Goal: Ask a question

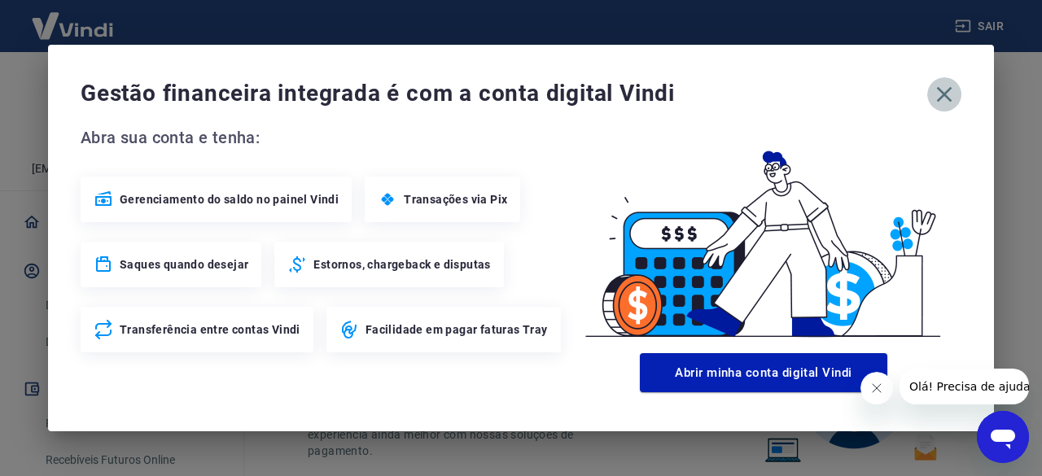
click at [936, 93] on icon "button" at bounding box center [944, 94] width 26 height 26
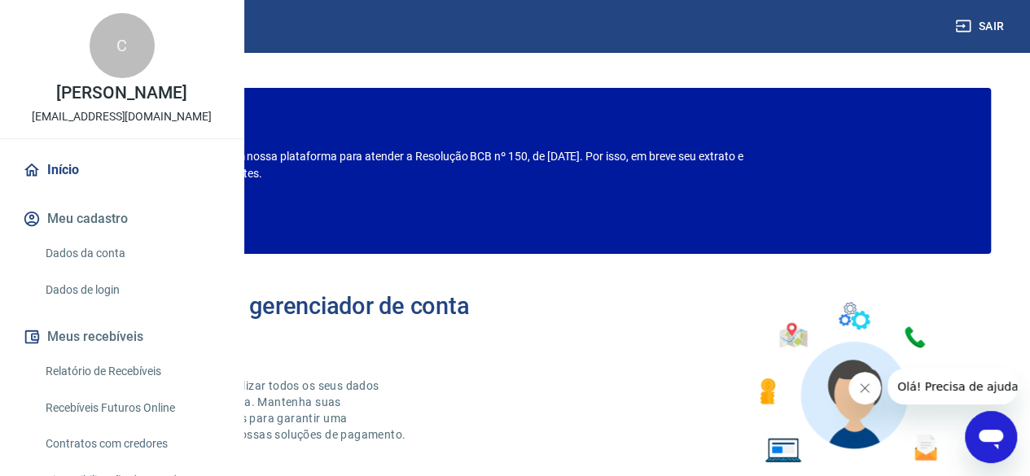
click at [964, 388] on span "Olá! Precisa de ajuda?" at bounding box center [960, 386] width 127 height 13
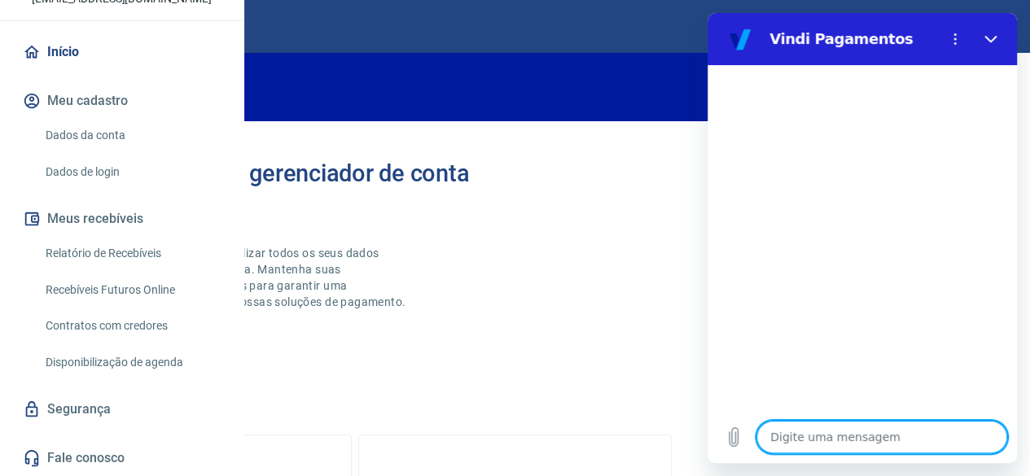
scroll to position [186, 0]
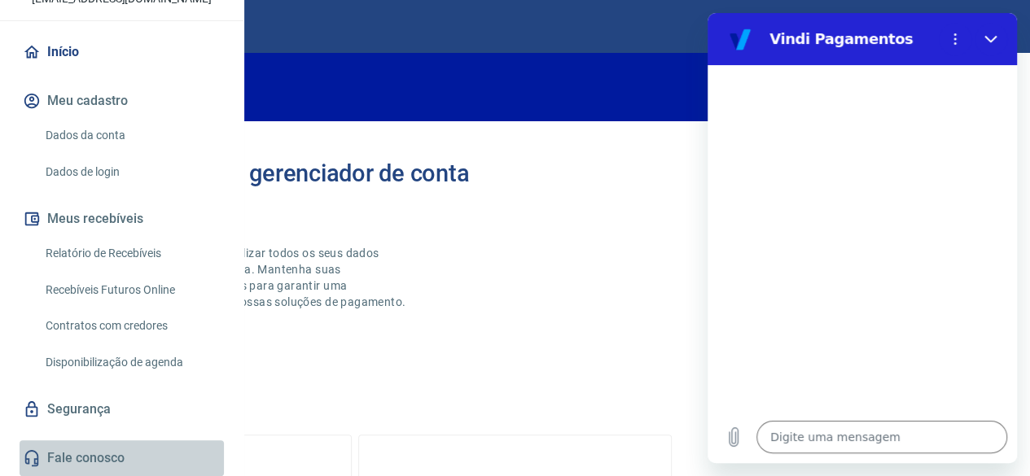
click at [140, 458] on link "Fale conosco" at bounding box center [122, 458] width 204 height 36
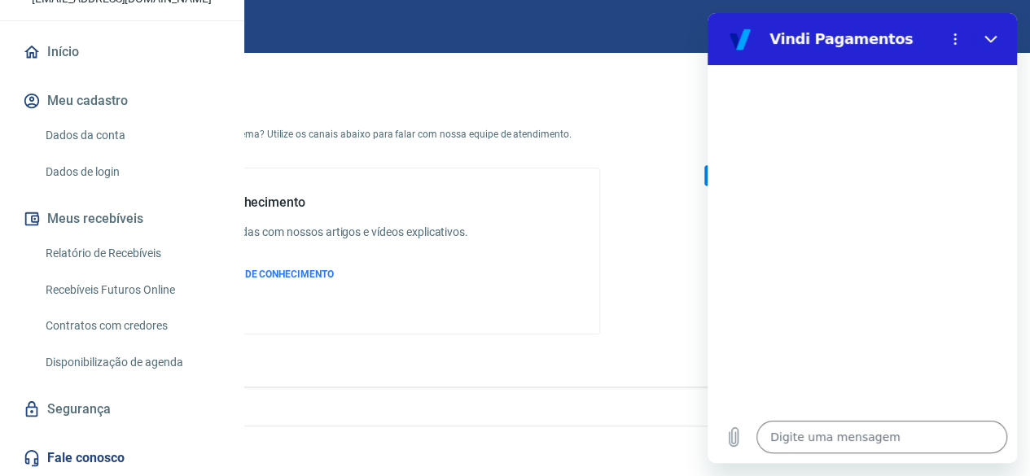
scroll to position [73, 0]
click at [952, 30] on button "Menu de opções" at bounding box center [954, 39] width 33 height 33
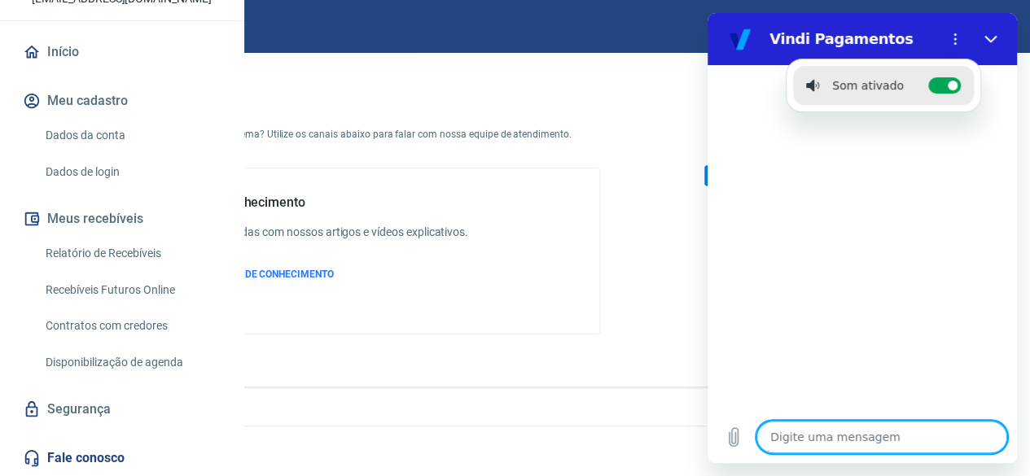
click at [865, 423] on textarea at bounding box center [881, 437] width 251 height 33
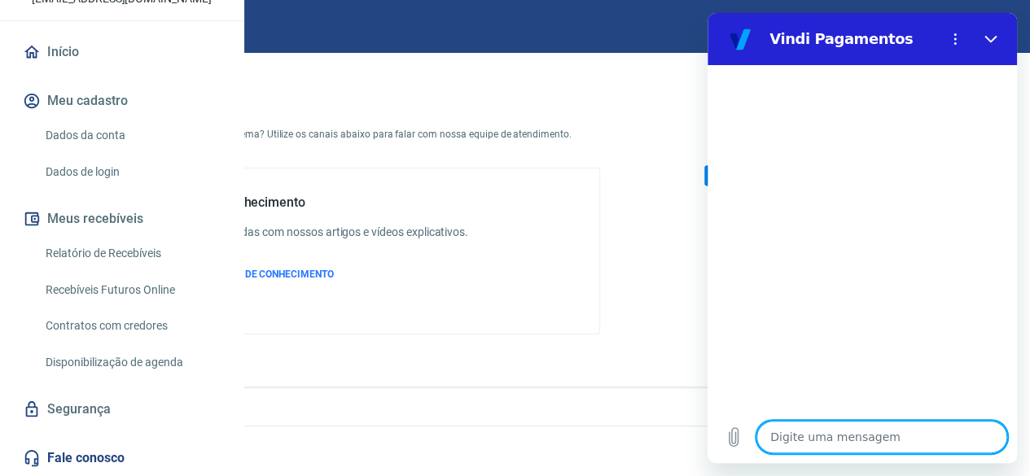
click at [841, 439] on textarea at bounding box center [881, 437] width 251 height 33
type textarea "p"
type textarea "x"
type textarea "O"
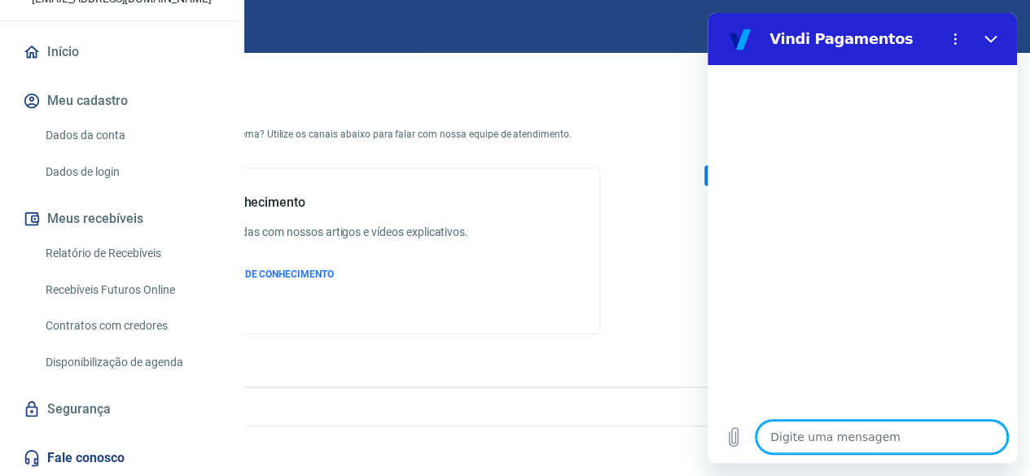
type textarea "x"
type textarea "Ol"
type textarea "x"
type textarea "Olá"
type textarea "x"
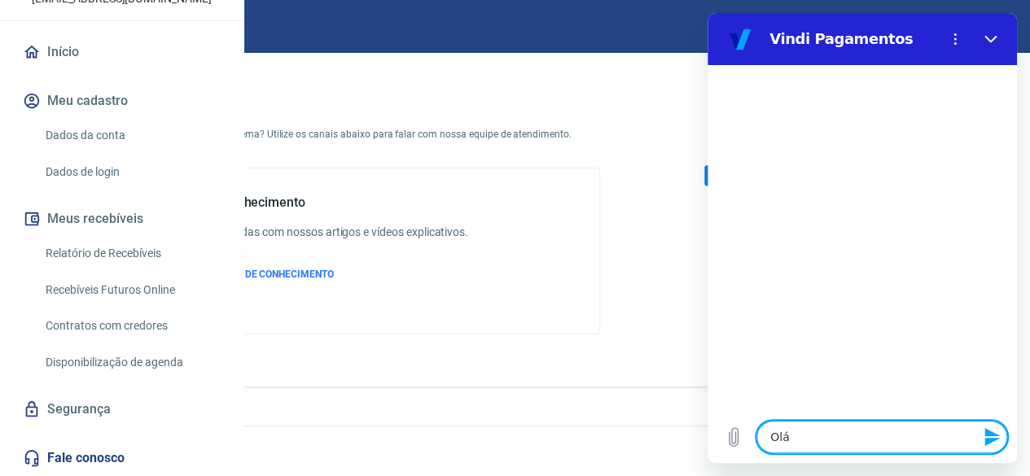
type textarea "Olá"
type textarea "x"
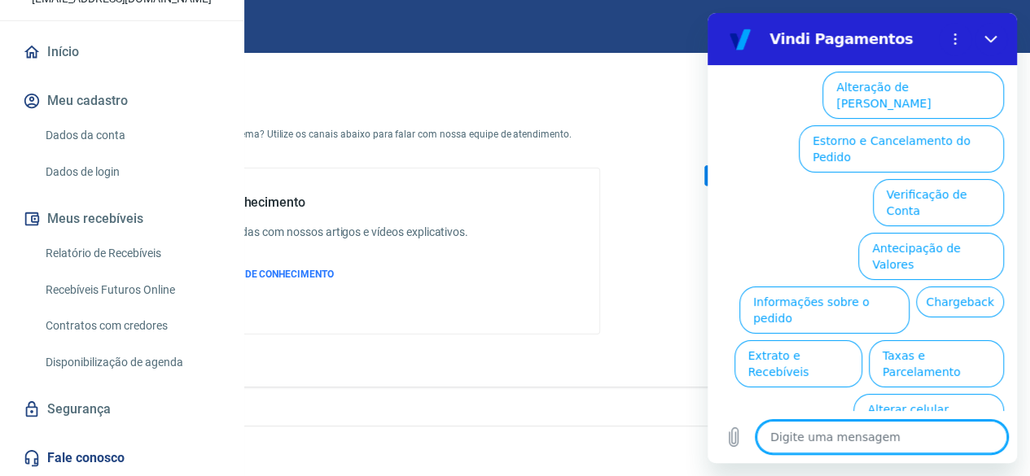
scroll to position [156, 0]
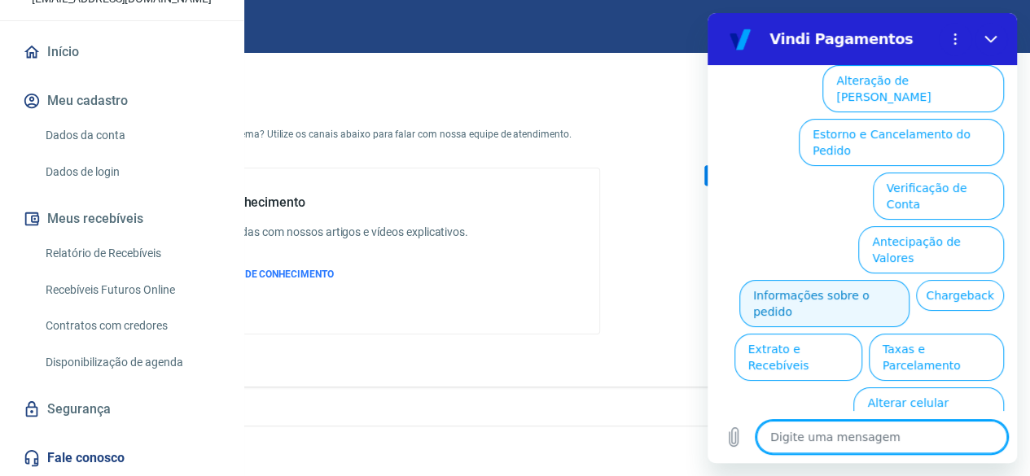
click at [815, 280] on button "Informações sobre o pedido" at bounding box center [824, 303] width 170 height 47
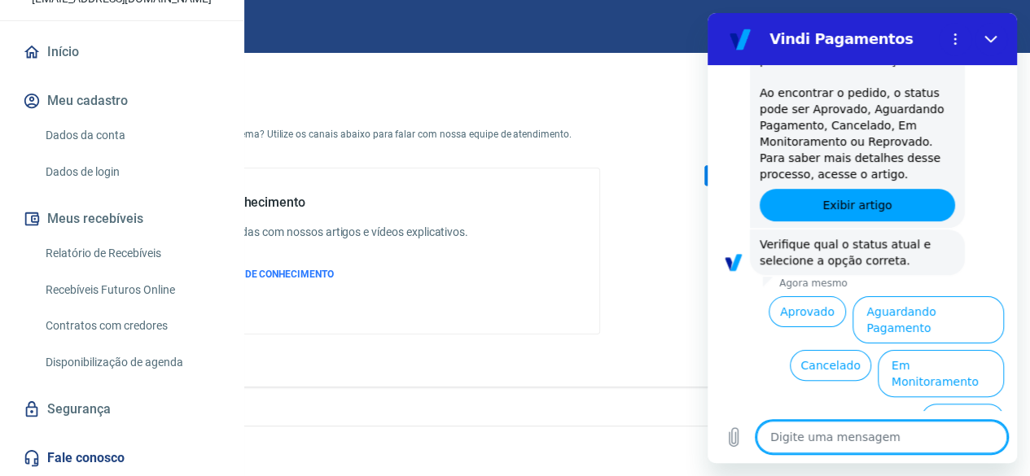
scroll to position [440, 0]
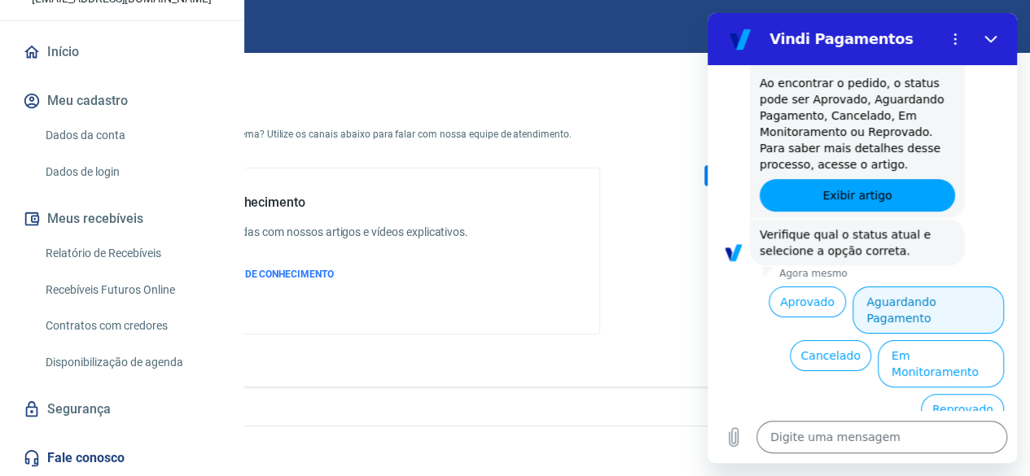
click at [908, 317] on button "Aguardando Pagamento" at bounding box center [927, 309] width 151 height 47
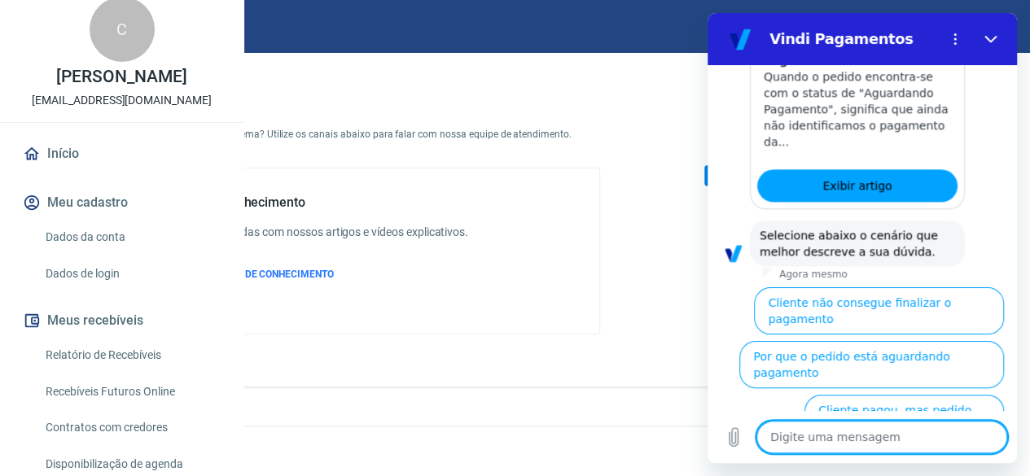
scroll to position [0, 0]
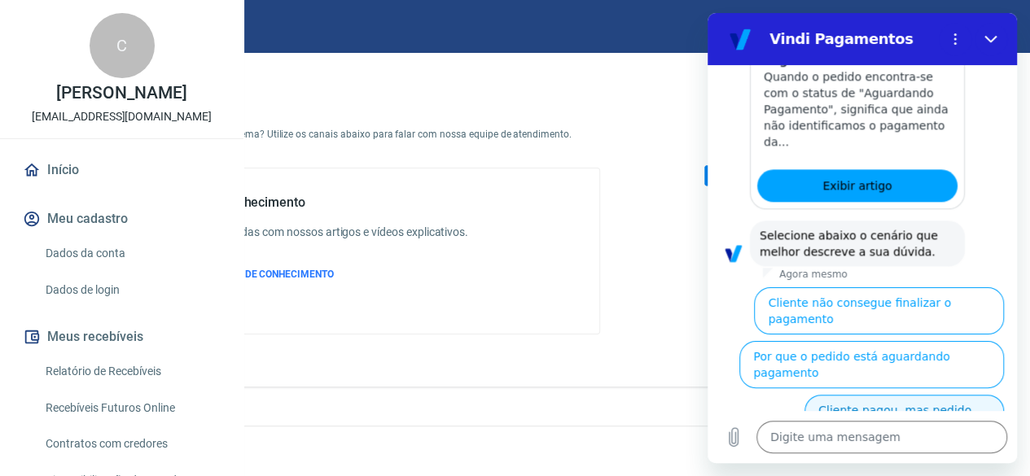
click at [868, 395] on button "Cliente pagou, mas pedido consta 'Aguardando Pagamento'" at bounding box center [903, 426] width 199 height 63
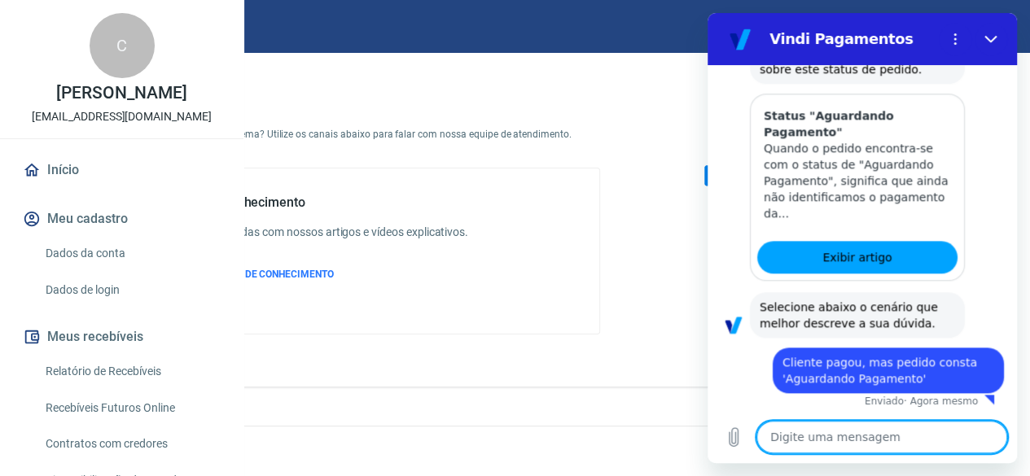
type textarea "x"
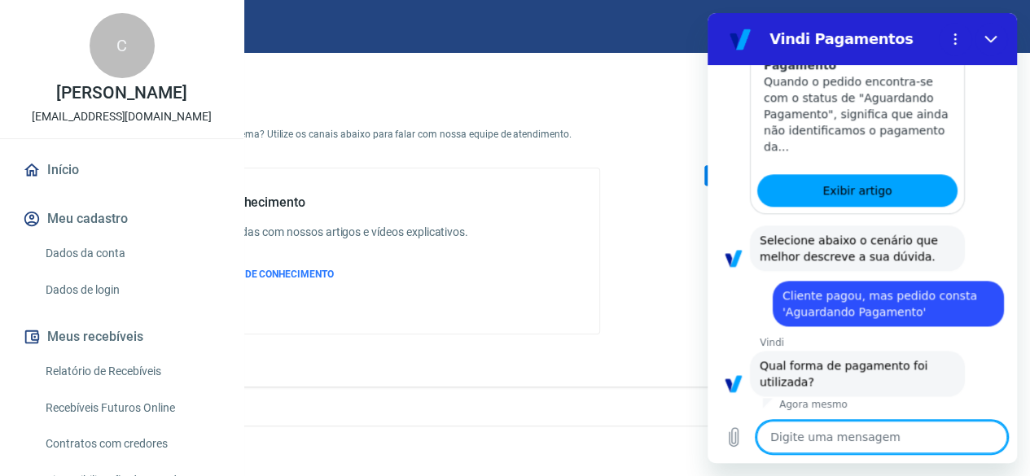
scroll to position [1008, 0]
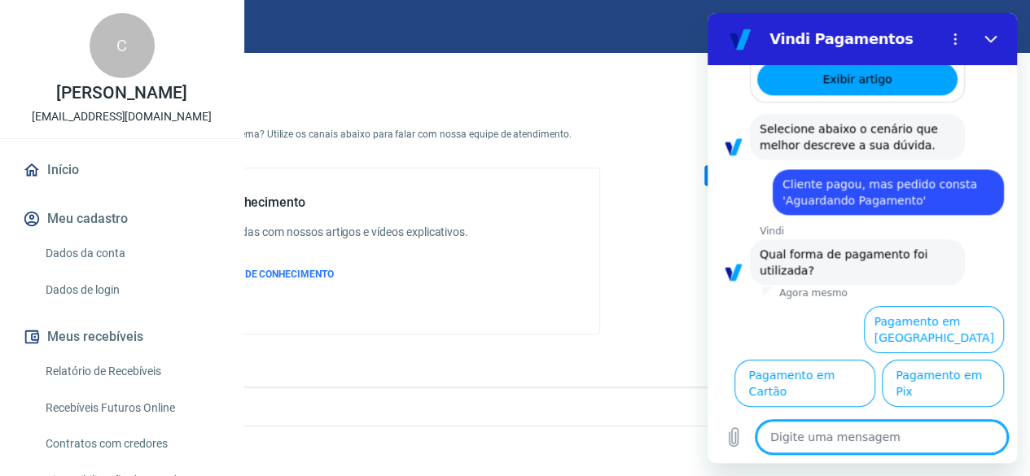
type textarea "V"
type textarea "x"
type textarea "Va"
type textarea "x"
type textarea "Var"
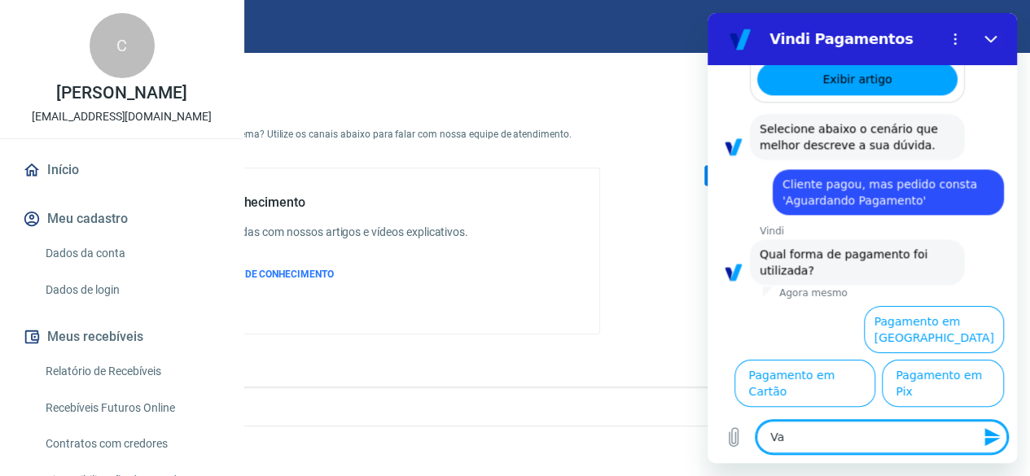
type textarea "x"
type textarea "Vari"
type textarea "x"
type textarea "Varia"
type textarea "x"
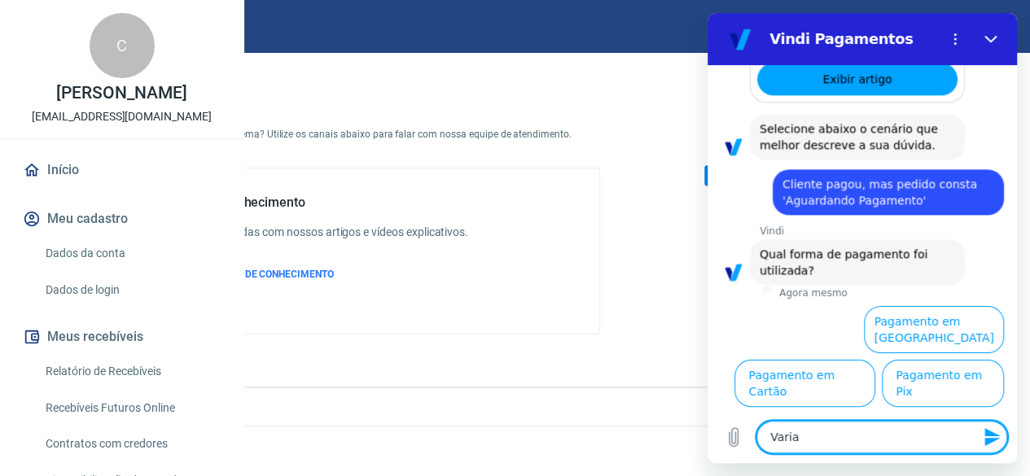
type textarea "Varias"
type textarea "x"
type textarea "Varias"
type textarea "x"
type textarea "Varias f"
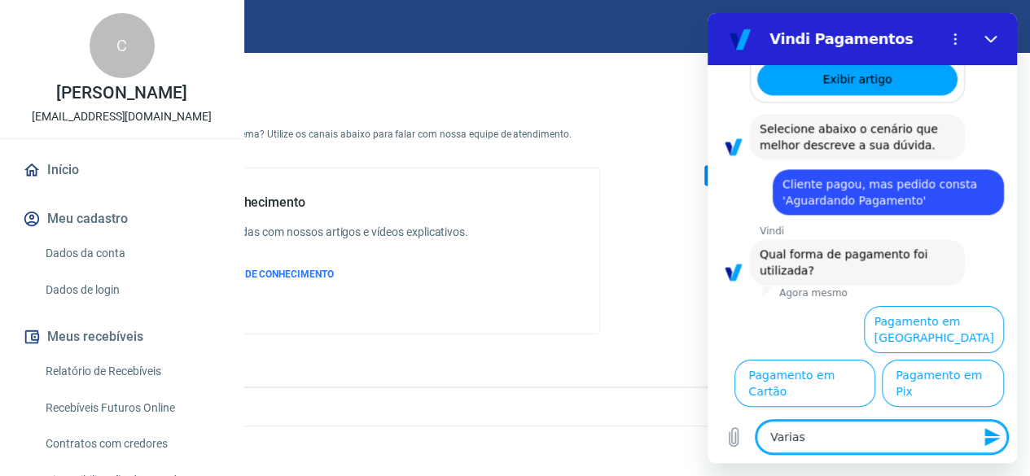
type textarea "x"
type textarea "Varias fo"
type textarea "x"
type textarea "Varias for"
type textarea "x"
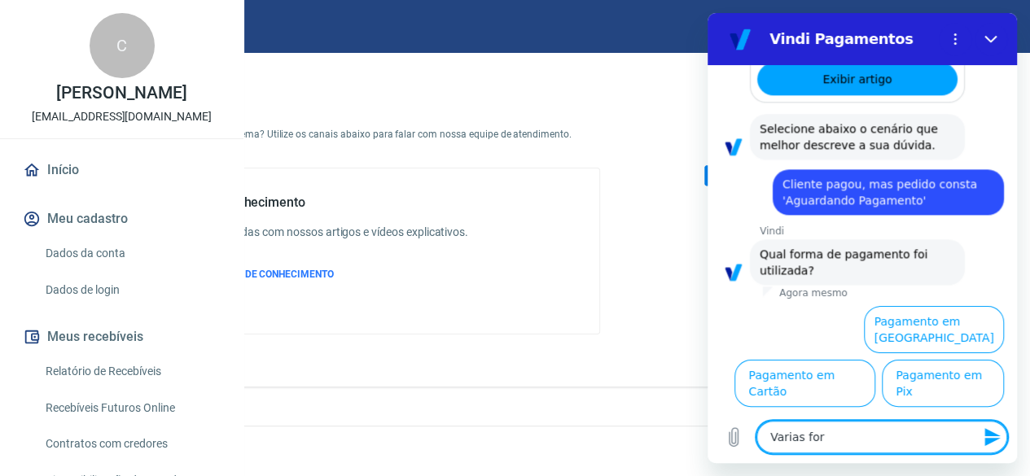
type textarea "Varias form"
type textarea "x"
type textarea "Varias forma"
type textarea "x"
type textarea "Varias formas"
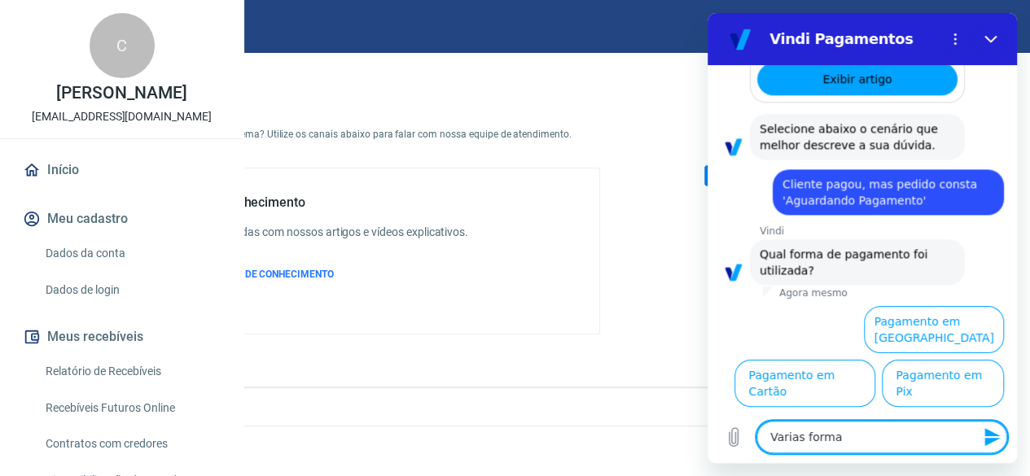
type textarea "x"
type textarea "Varias formas"
type textarea "x"
type textarea "Varias formas d"
type textarea "x"
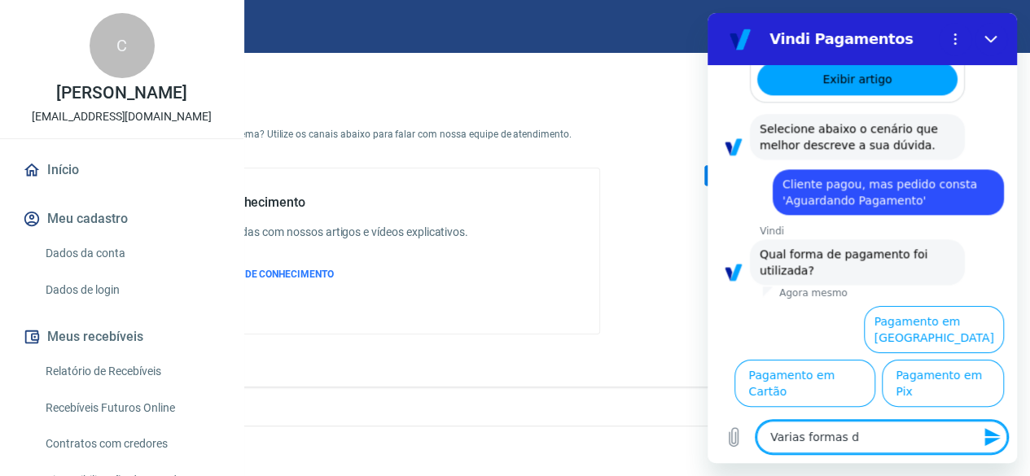
type textarea "Varias formas de"
type textarea "x"
type textarea "Varias formas de"
type textarea "x"
type textarea "Varias formas de p"
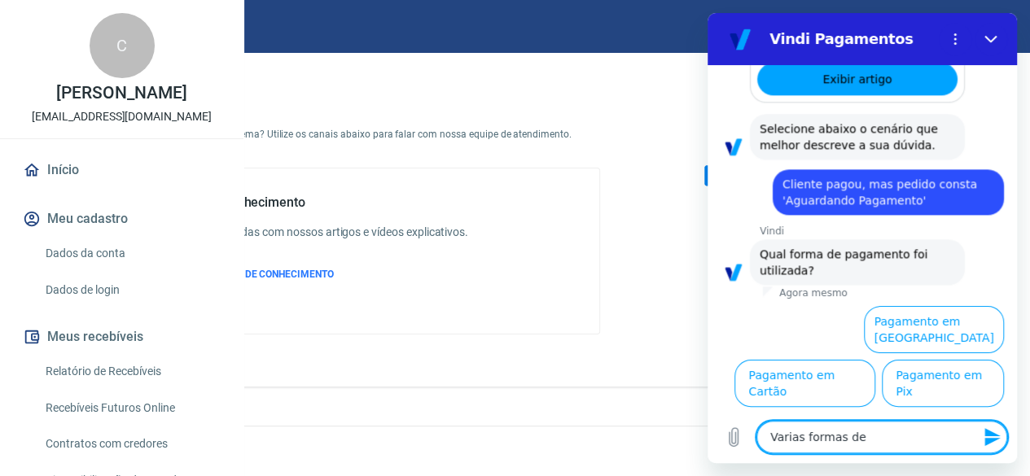
type textarea "x"
type textarea "Varias formas de pa"
type textarea "x"
type textarea "Varias formas de pag"
type textarea "x"
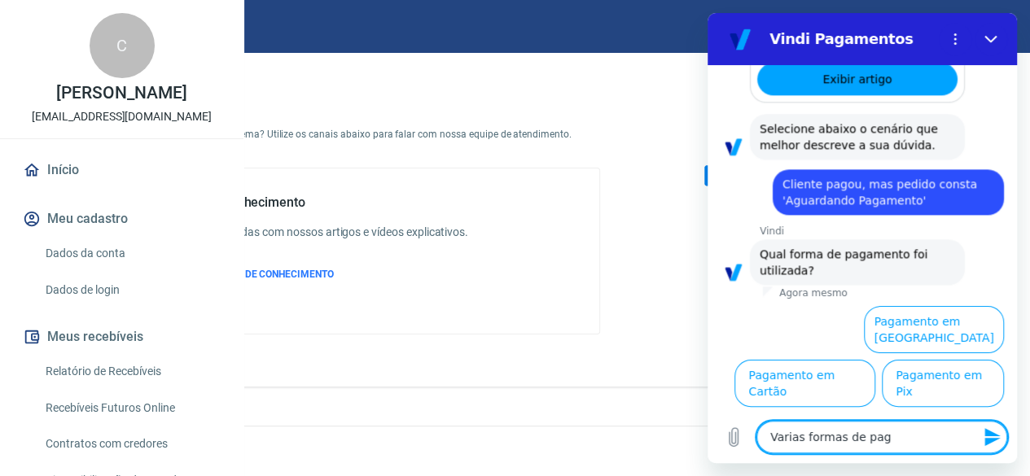
type textarea "Varias formas de paga"
type textarea "x"
type textarea "Varias formas de pagam"
type textarea "x"
type textarea "Varias formas de pagame"
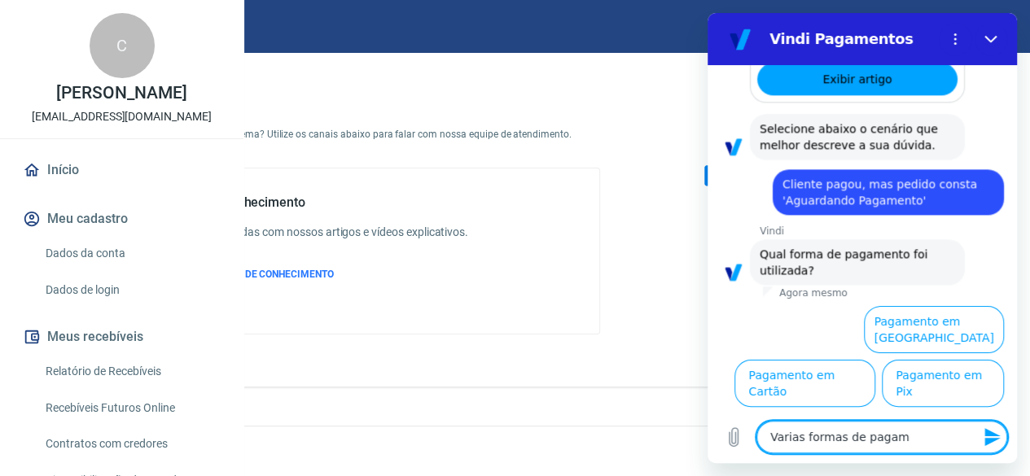
type textarea "x"
type textarea "Varias formas de pagamen"
type textarea "x"
type textarea "Varias formas de pagament"
type textarea "x"
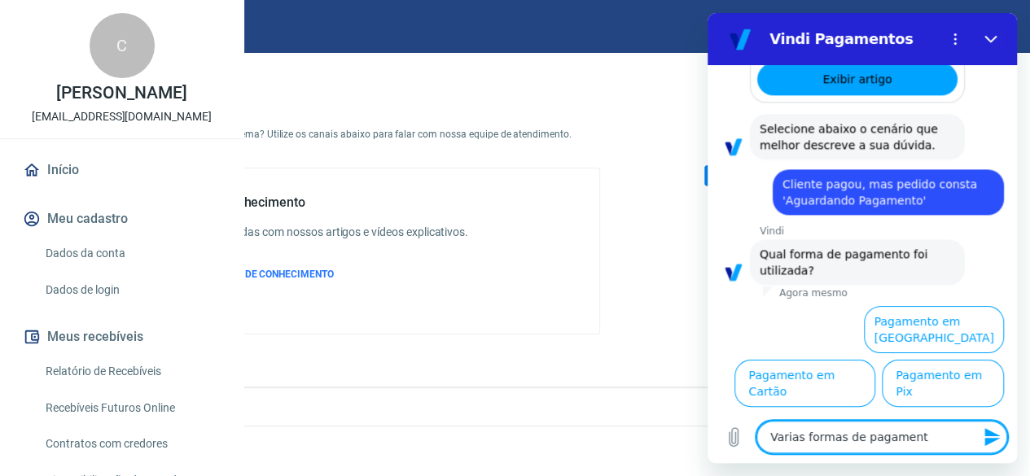
type textarea "Varias formas de pagamento"
type textarea "x"
type textarea "Varias formas de pagamento"
type textarea "x"
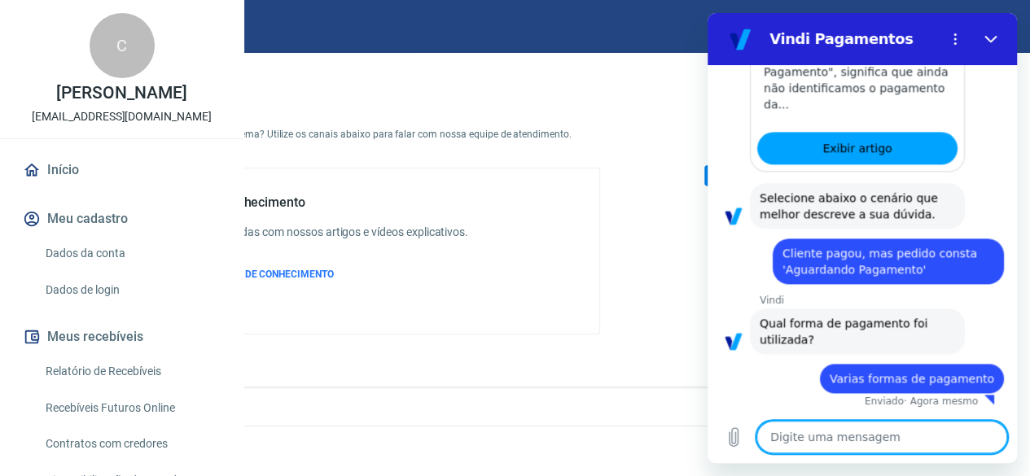
type textarea "x"
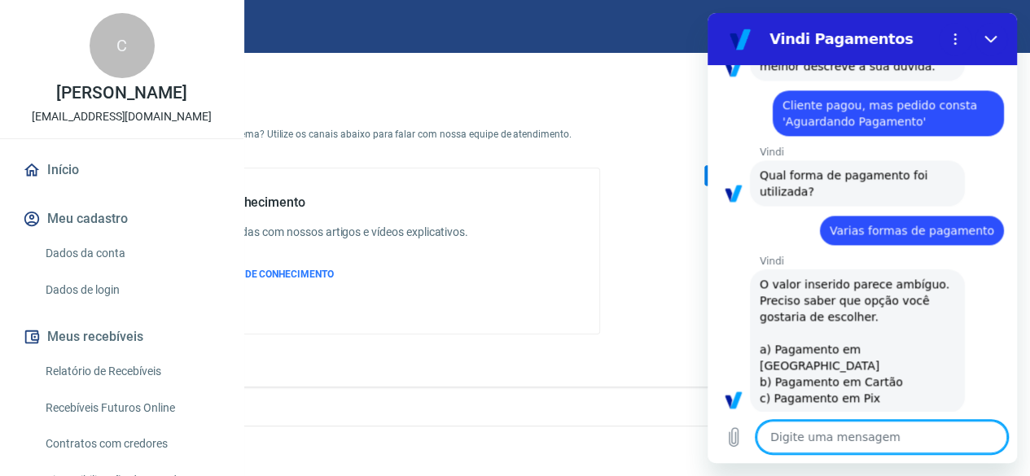
scroll to position [1088, 0]
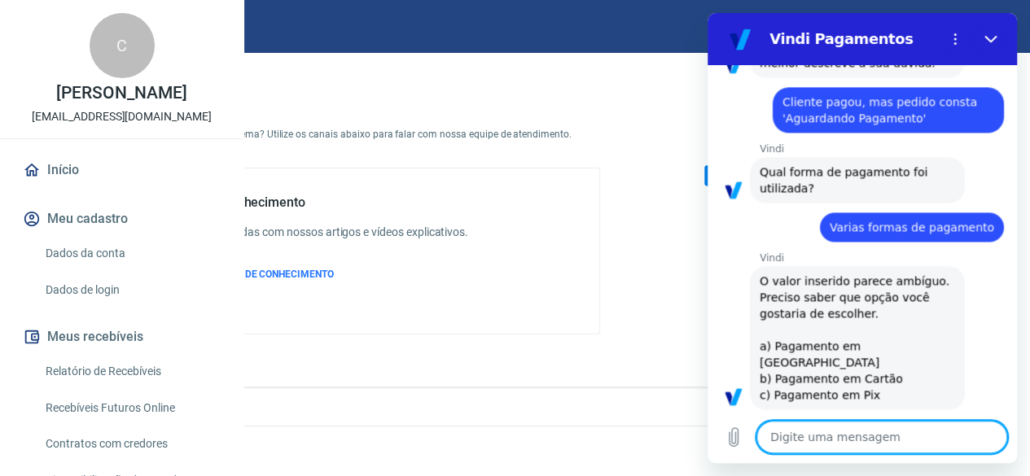
type textarea "1"
type textarea "x"
type textarea "a"
type textarea "x"
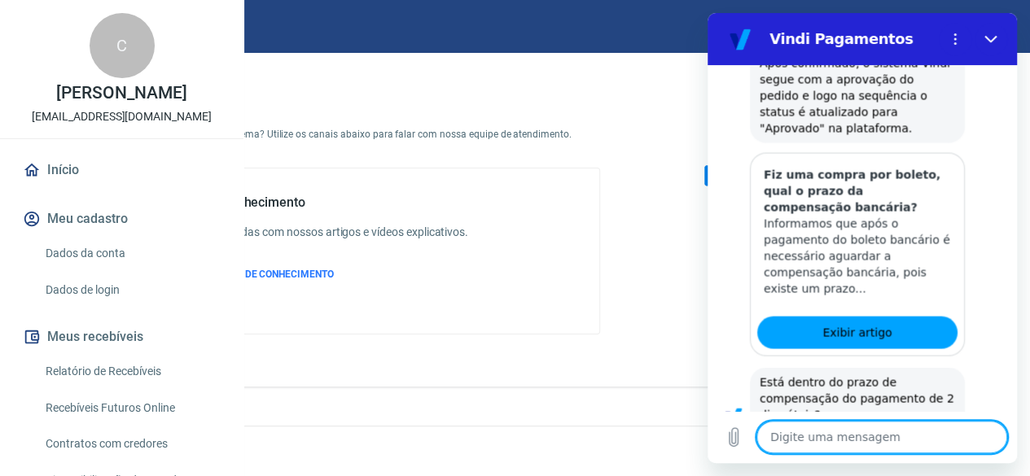
scroll to position [1651, 0]
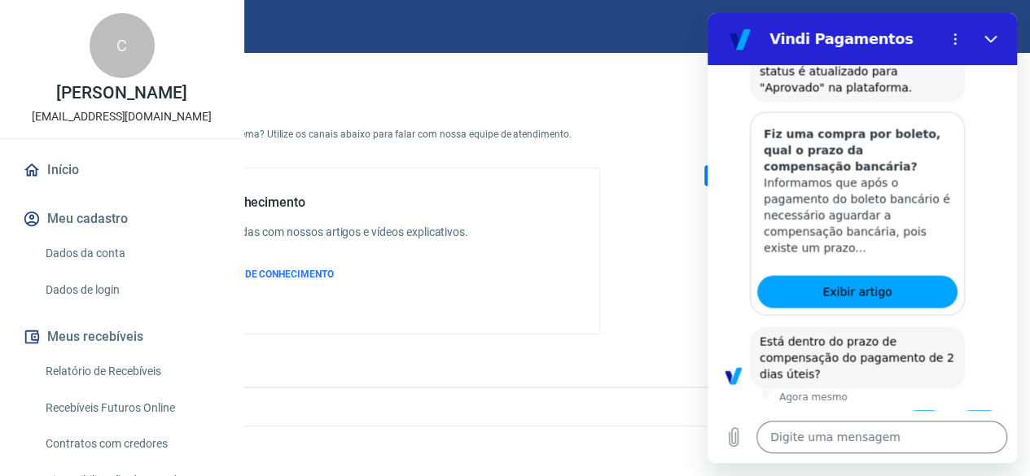
click at [972, 410] on button "Não" at bounding box center [979, 425] width 50 height 31
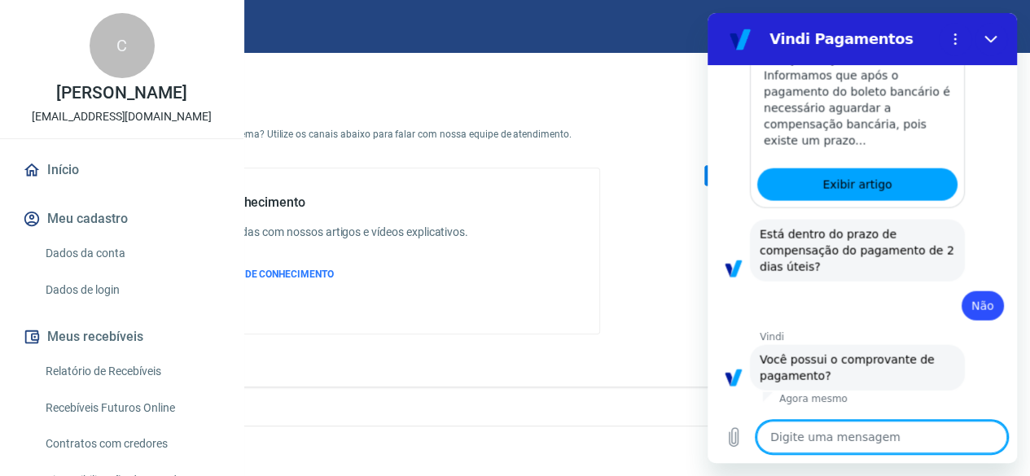
scroll to position [1760, 0]
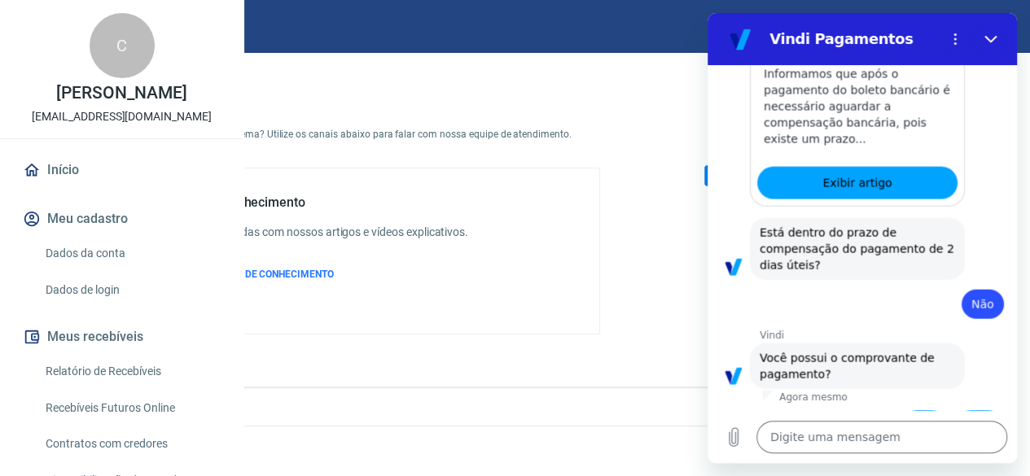
click at [958, 410] on button "Não" at bounding box center [979, 425] width 50 height 31
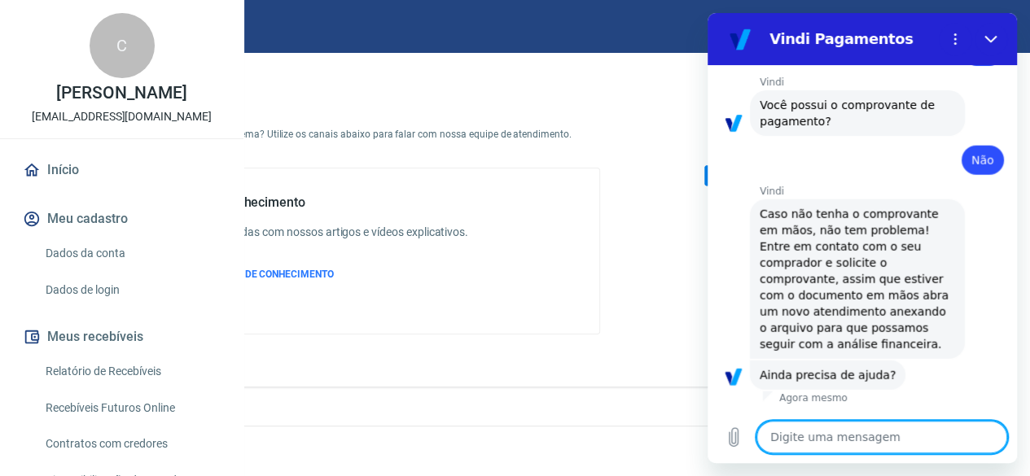
scroll to position [2014, 0]
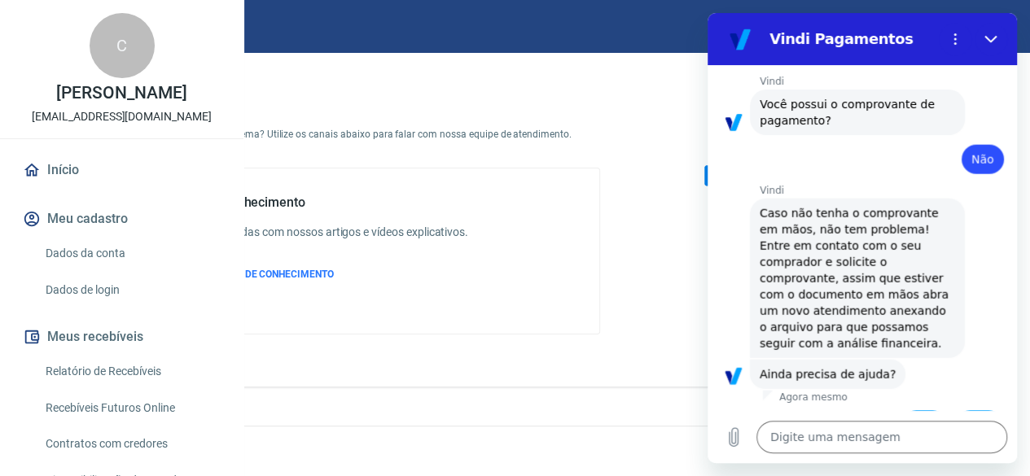
click at [925, 410] on button "Sim" at bounding box center [923, 425] width 47 height 31
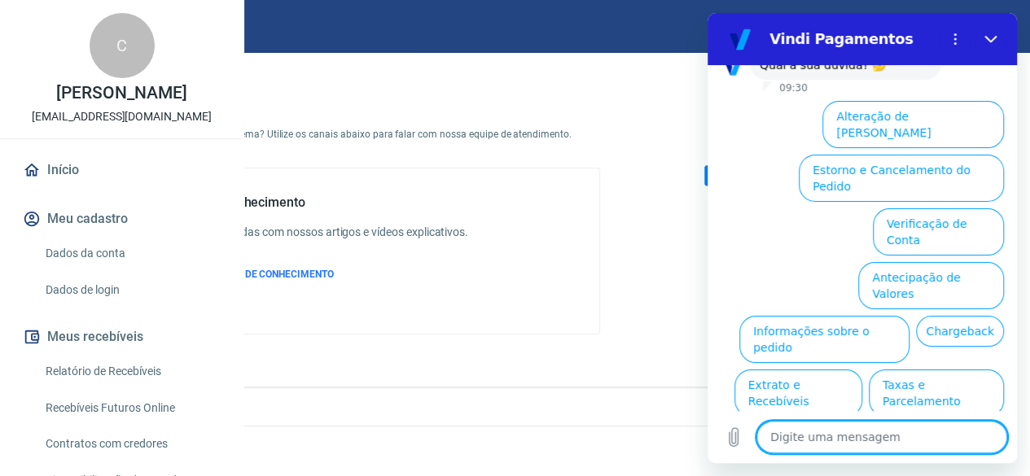
scroll to position [2450, 0]
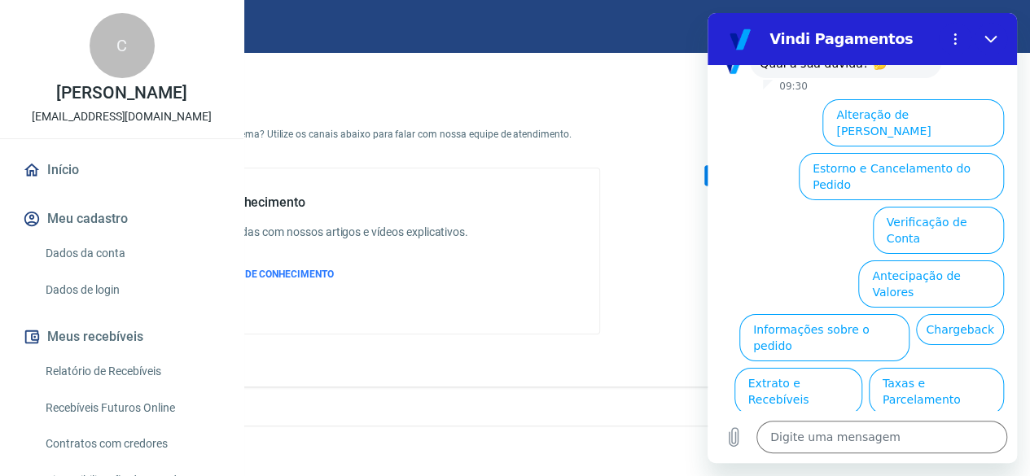
type textarea "x"
